Goal: Information Seeking & Learning: Check status

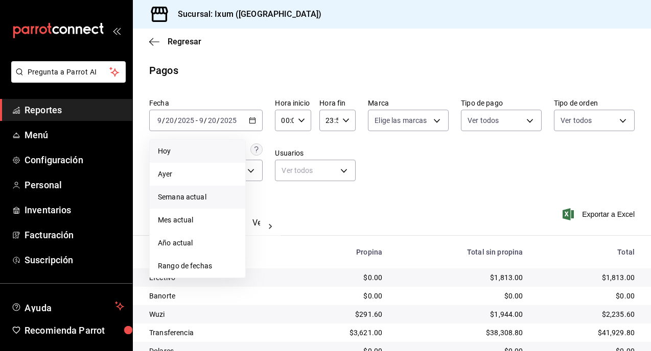
scroll to position [62, 0]
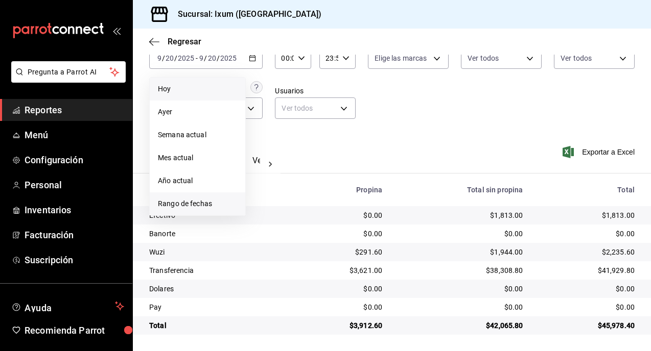
click at [188, 208] on span "Rango de fechas" at bounding box center [197, 204] width 79 height 11
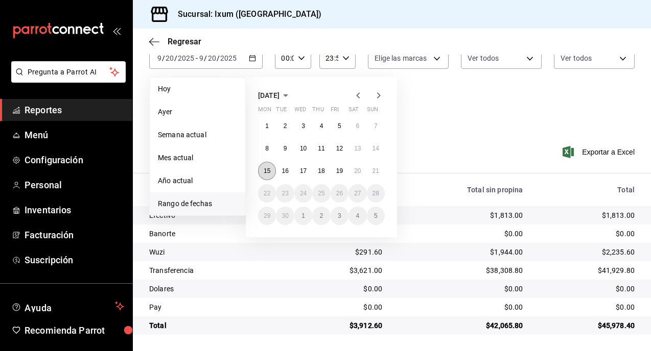
click at [265, 171] on abbr "15" at bounding box center [267, 171] width 7 height 7
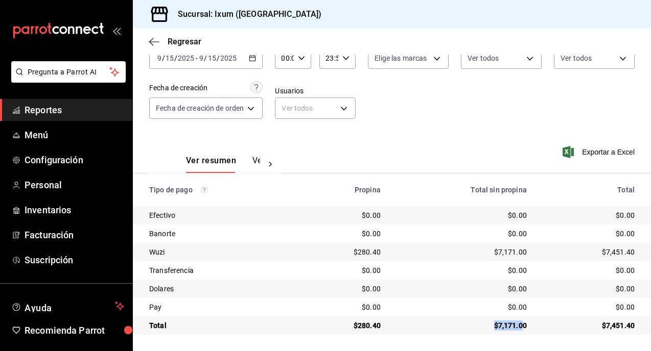
drag, startPoint x: 494, startPoint y: 328, endPoint x: 522, endPoint y: 327, distance: 27.6
click at [522, 327] on div "$7,171.00" at bounding box center [462, 326] width 130 height 10
copy div "$7,171.0"
drag, startPoint x: 354, startPoint y: 325, endPoint x: 382, endPoint y: 319, distance: 27.9
click at [383, 324] on td "$280.40" at bounding box center [345, 326] width 88 height 18
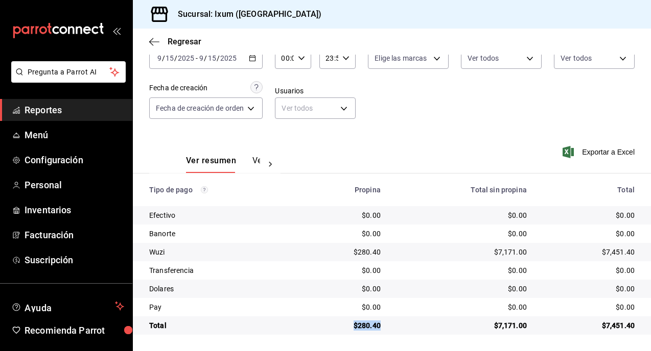
copy div "$280.40"
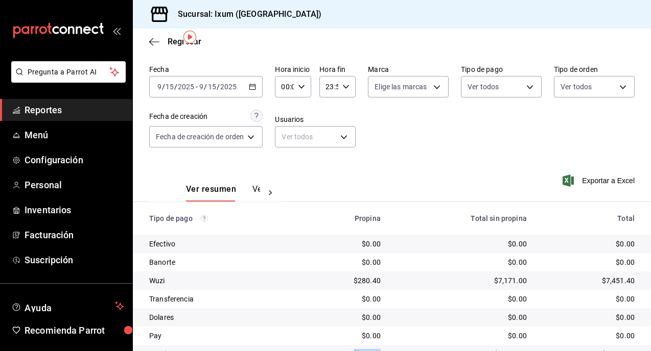
scroll to position [33, 0]
click at [227, 86] on input "2025" at bounding box center [228, 87] width 17 height 8
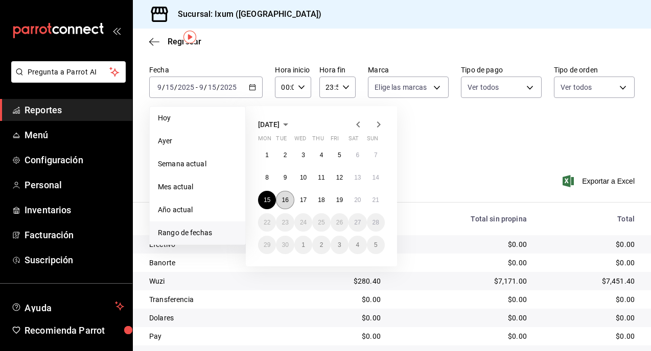
click at [283, 197] on abbr "16" at bounding box center [284, 200] width 7 height 7
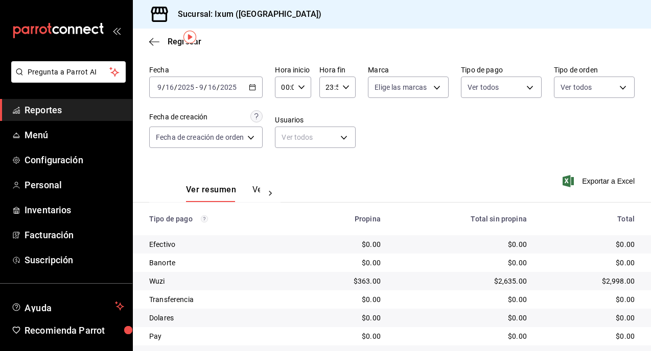
scroll to position [62, 0]
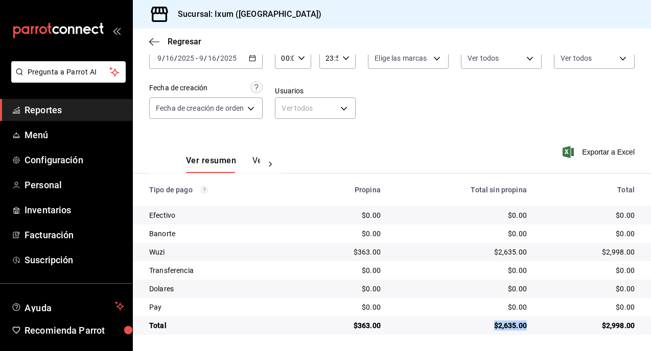
drag, startPoint x: 493, startPoint y: 326, endPoint x: 524, endPoint y: 323, distance: 31.3
click at [523, 325] on div "$2,635.00" at bounding box center [462, 326] width 130 height 10
copy div "$2,635.00"
click at [199, 58] on input "9" at bounding box center [201, 58] width 5 height 8
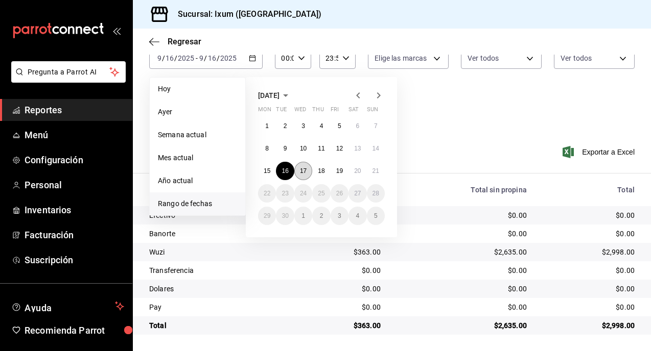
click at [301, 171] on abbr "17" at bounding box center [303, 171] width 7 height 7
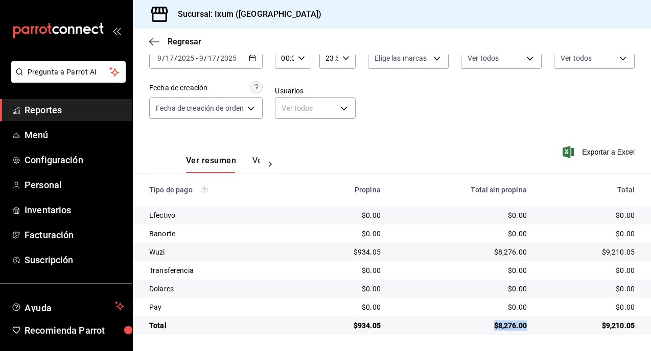
drag, startPoint x: 490, startPoint y: 326, endPoint x: 527, endPoint y: 327, distance: 36.8
click at [527, 327] on td "$8,276.00" at bounding box center [462, 326] width 146 height 18
copy div "$8,276.00"
drag, startPoint x: 352, startPoint y: 324, endPoint x: 386, endPoint y: 324, distance: 34.2
click at [386, 324] on td "$934.05" at bounding box center [345, 326] width 88 height 18
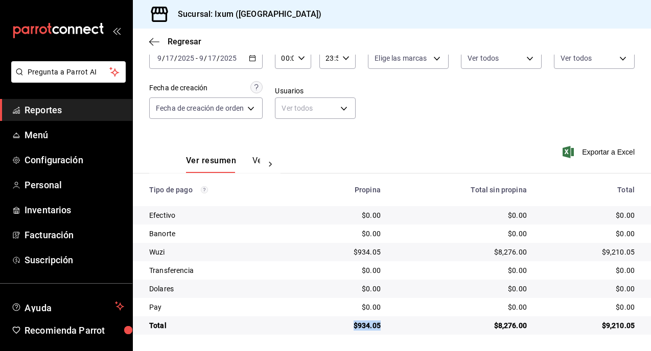
copy div "$934.05"
click at [233, 59] on input "2025" at bounding box center [228, 58] width 17 height 8
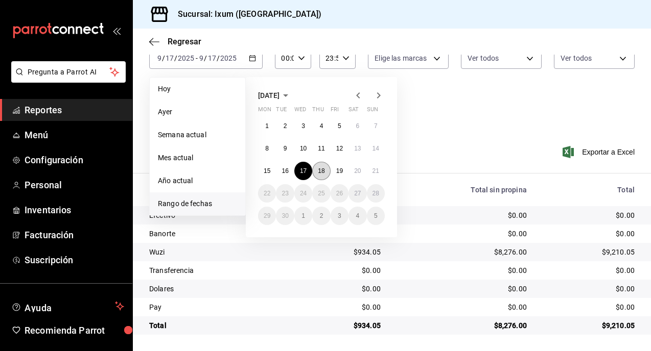
click at [321, 166] on button "18" at bounding box center [321, 171] width 18 height 18
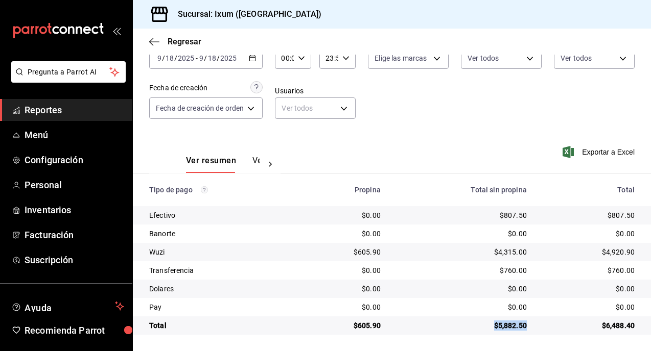
drag, startPoint x: 491, startPoint y: 323, endPoint x: 525, endPoint y: 324, distance: 33.2
click at [525, 324] on div "$5,882.50" at bounding box center [462, 326] width 130 height 10
copy div "$5,882.50"
drag, startPoint x: 351, startPoint y: 327, endPoint x: 386, endPoint y: 324, distance: 34.9
click at [386, 325] on td "$605.90" at bounding box center [345, 326] width 88 height 18
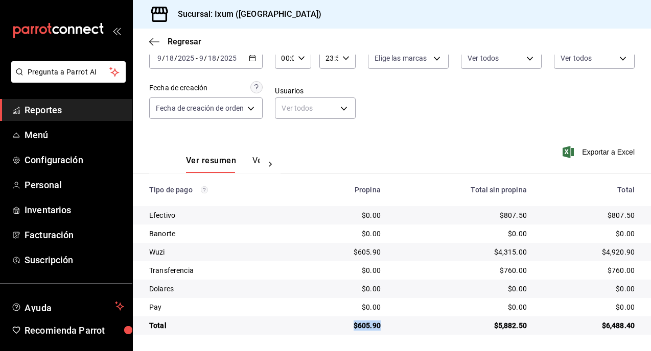
copy div "$605.90"
click at [248, 60] on div "[DATE] [DATE] - [DATE] [DATE]" at bounding box center [205, 57] width 113 height 21
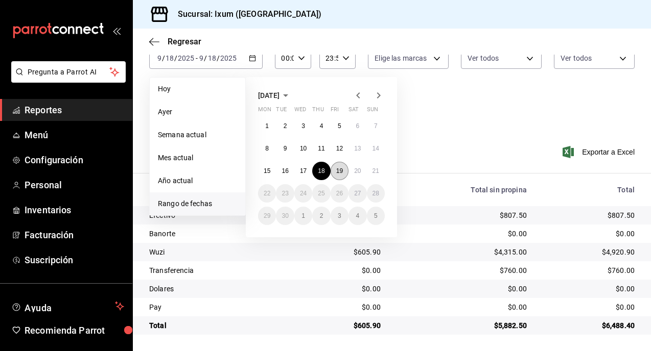
click at [338, 170] on abbr "19" at bounding box center [339, 171] width 7 height 7
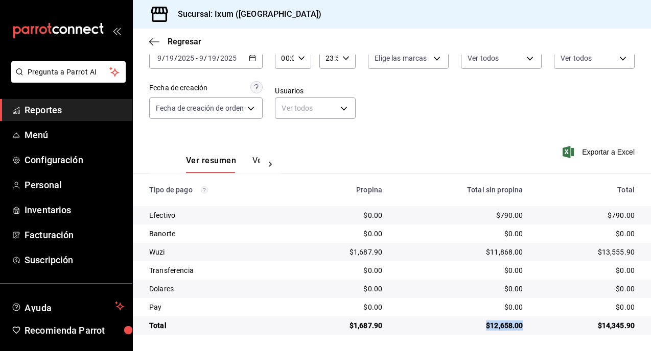
drag, startPoint x: 485, startPoint y: 323, endPoint x: 526, endPoint y: 322, distance: 40.4
click at [527, 323] on td "$12,658.00" at bounding box center [460, 326] width 140 height 18
copy div "$12,658.00"
drag, startPoint x: 350, startPoint y: 326, endPoint x: 385, endPoint y: 323, distance: 34.3
click at [385, 325] on td "$1,687.90" at bounding box center [343, 326] width 96 height 18
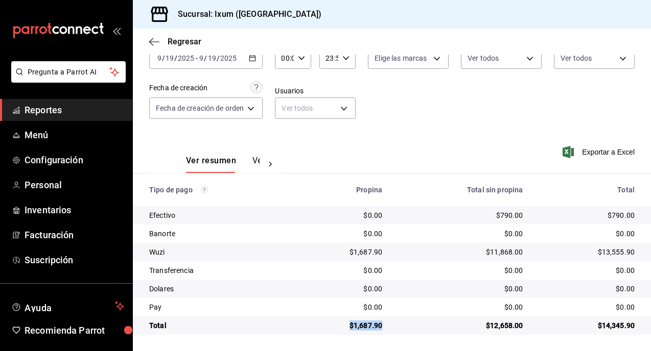
copy div "$1,687.90"
click at [228, 61] on input "2025" at bounding box center [228, 58] width 17 height 8
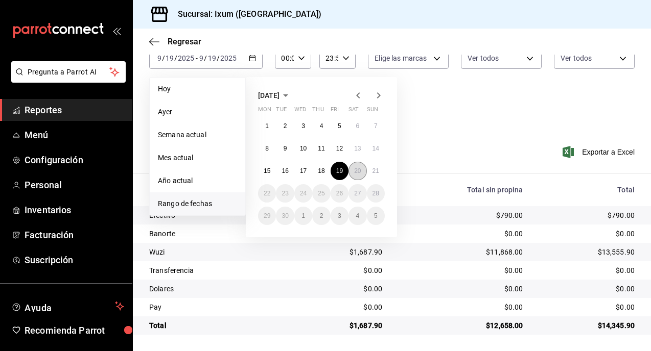
click at [356, 171] on abbr "20" at bounding box center [357, 171] width 7 height 7
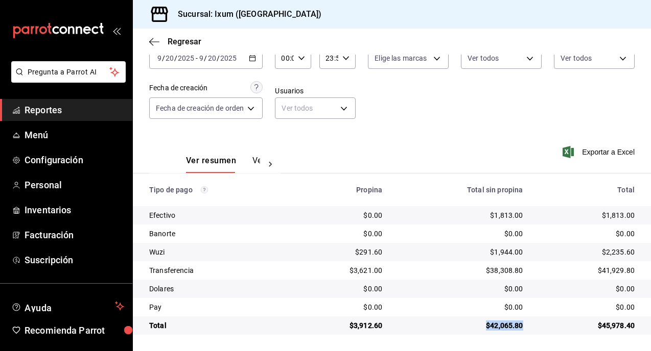
drag, startPoint x: 483, startPoint y: 324, endPoint x: 523, endPoint y: 325, distance: 40.4
click at [523, 325] on td "$42,065.80" at bounding box center [460, 326] width 140 height 18
copy div "$42,065.80"
drag, startPoint x: 349, startPoint y: 325, endPoint x: 389, endPoint y: 327, distance: 40.4
click at [389, 327] on td "$3,912.60" at bounding box center [343, 326] width 96 height 18
